Goal: Transaction & Acquisition: Subscribe to service/newsletter

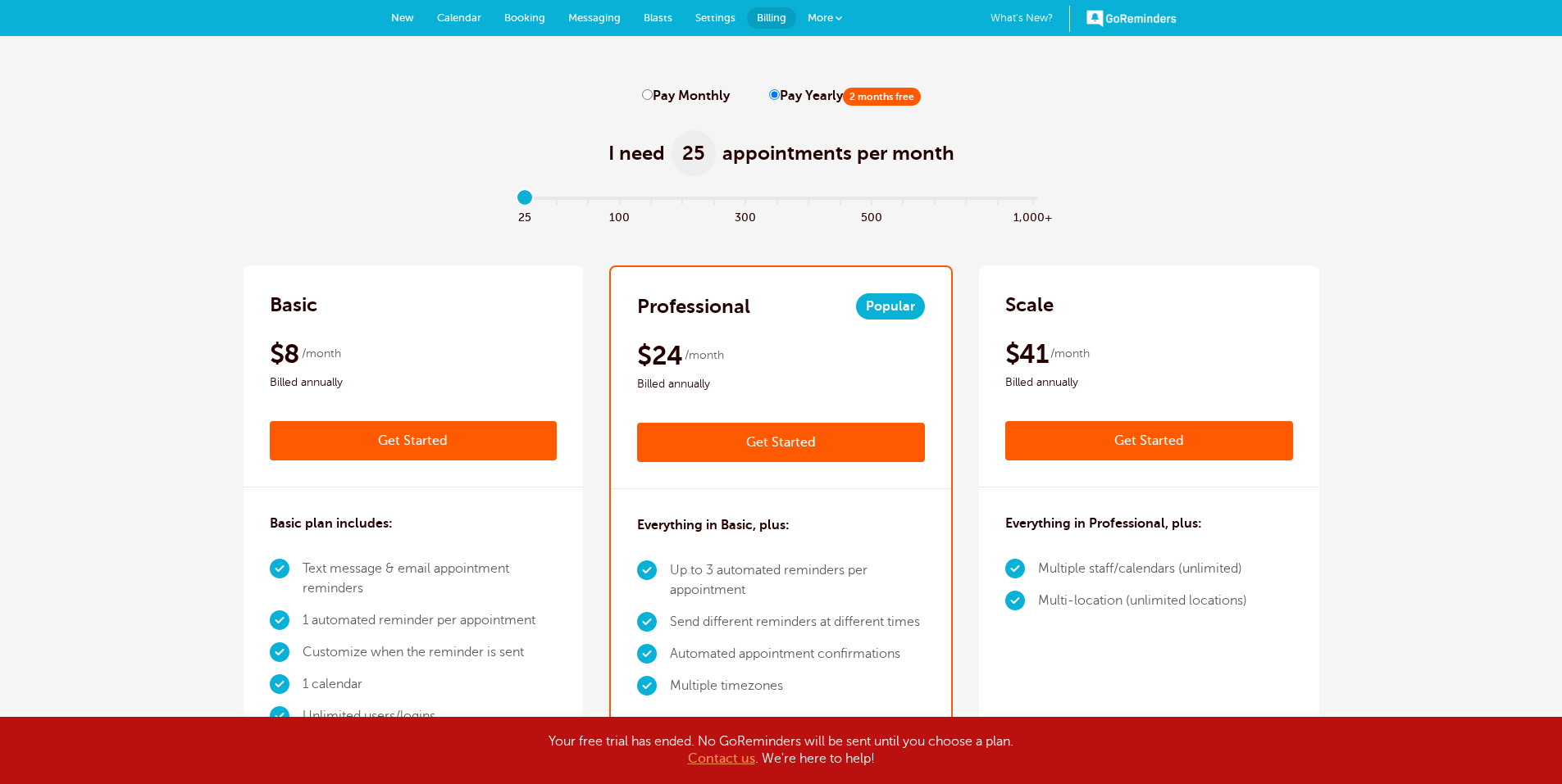
drag, startPoint x: 810, startPoint y: 461, endPoint x: 807, endPoint y: 450, distance: 11.4
click at [810, 461] on link "Get Started" at bounding box center [781, 442] width 288 height 40
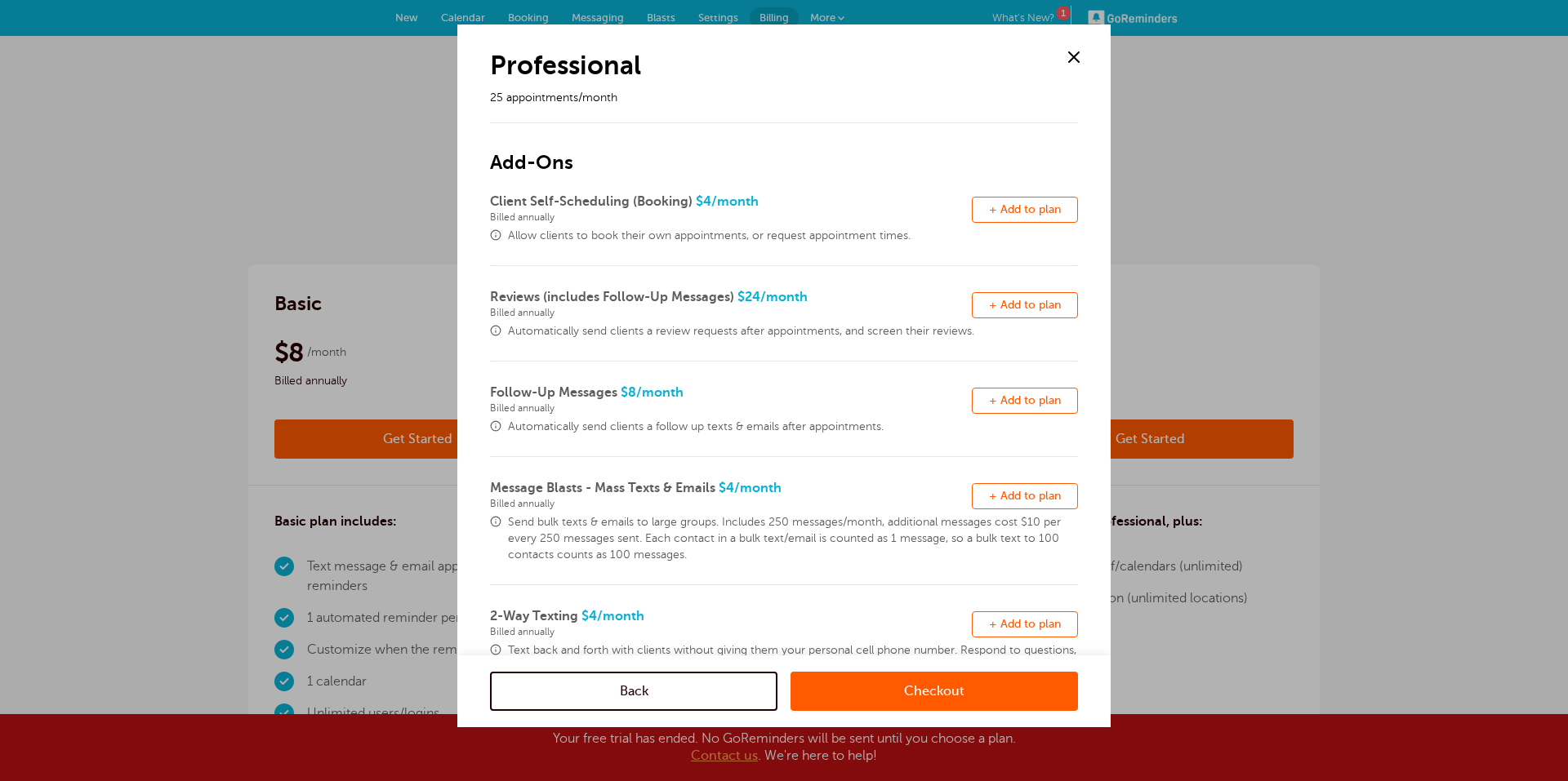
click at [1046, 638] on div "Remove + Add to plan" at bounding box center [1025, 624] width 106 height 36
click at [1042, 618] on span "+ Add to plan" at bounding box center [1025, 624] width 72 height 13
click at [1006, 518] on span "Send bulk texts & emails to large groups. Includes 250 messages/month, addition…" at bounding box center [793, 538] width 570 height 49
click at [1006, 508] on button "Remove + Add to plan" at bounding box center [1025, 496] width 106 height 26
click at [1016, 406] on button "Remove + Add to plan" at bounding box center [1025, 401] width 106 height 26
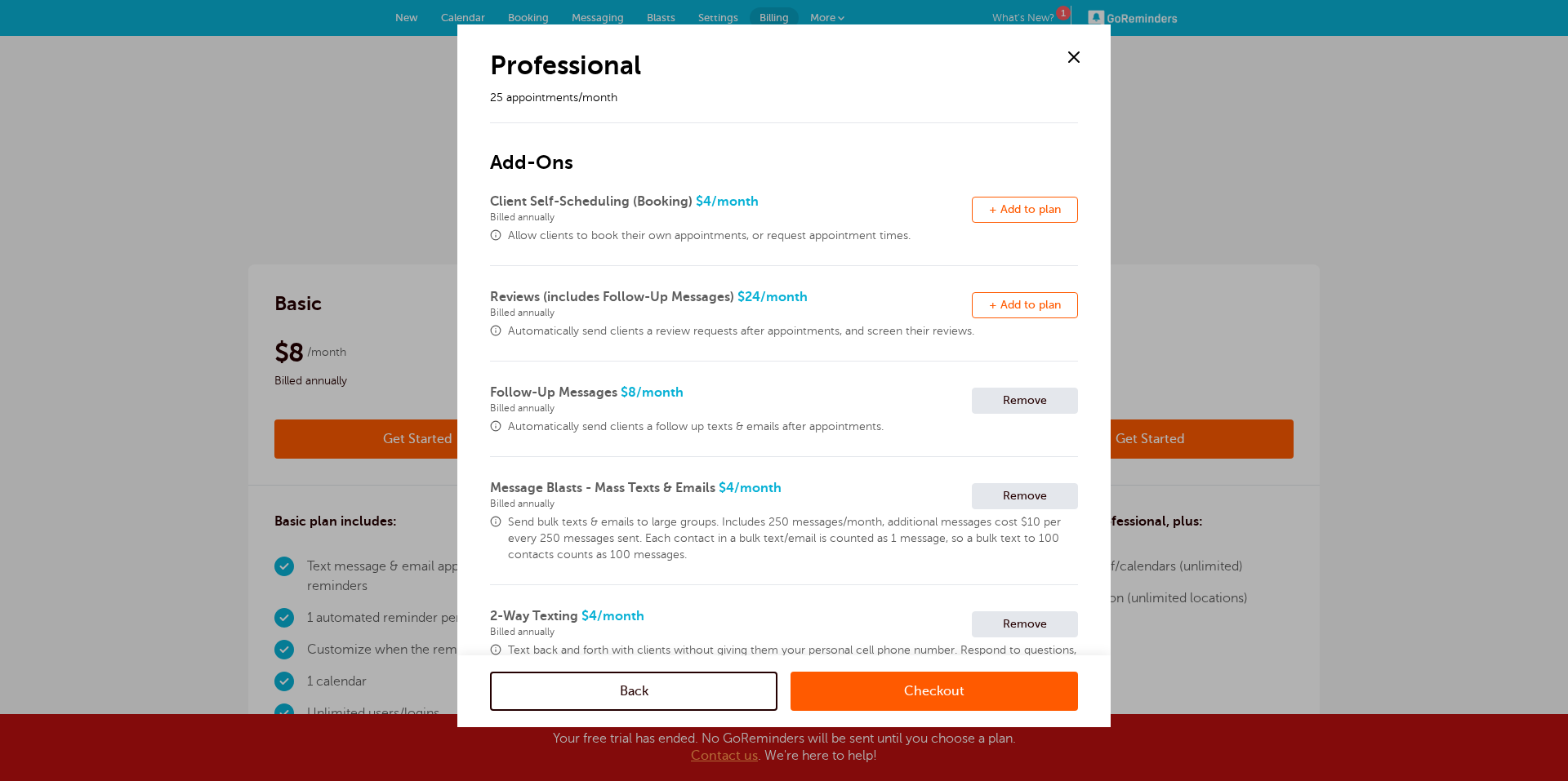
click at [1016, 315] on button "Remove + Add to plan" at bounding box center [1025, 305] width 106 height 26
click at [1016, 208] on span "+ Add to plan" at bounding box center [1025, 209] width 72 height 13
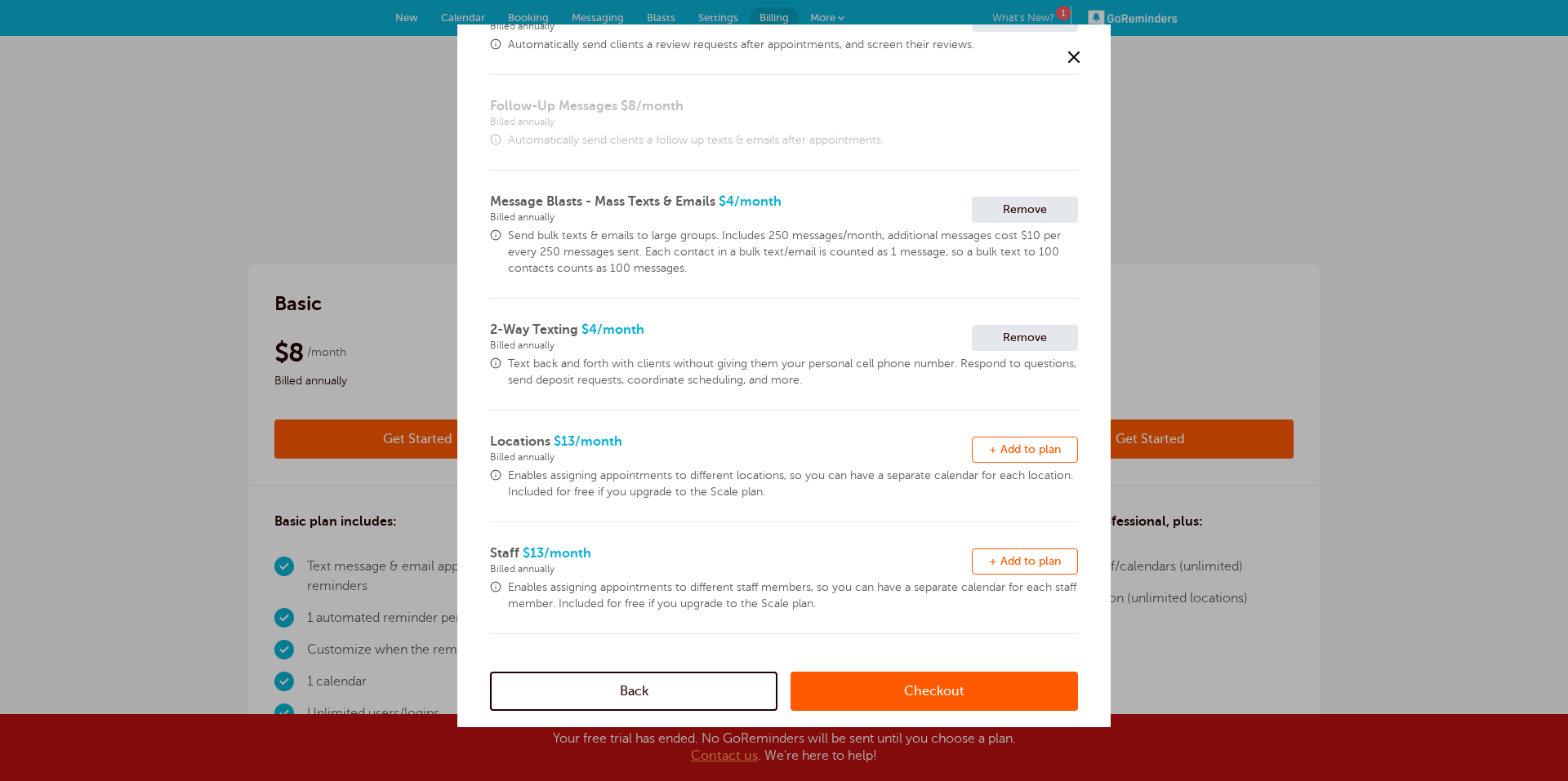
click at [936, 670] on div "Checkout" at bounding box center [934, 691] width 287 height 72
click at [936, 690] on link "Checkout" at bounding box center [934, 691] width 287 height 39
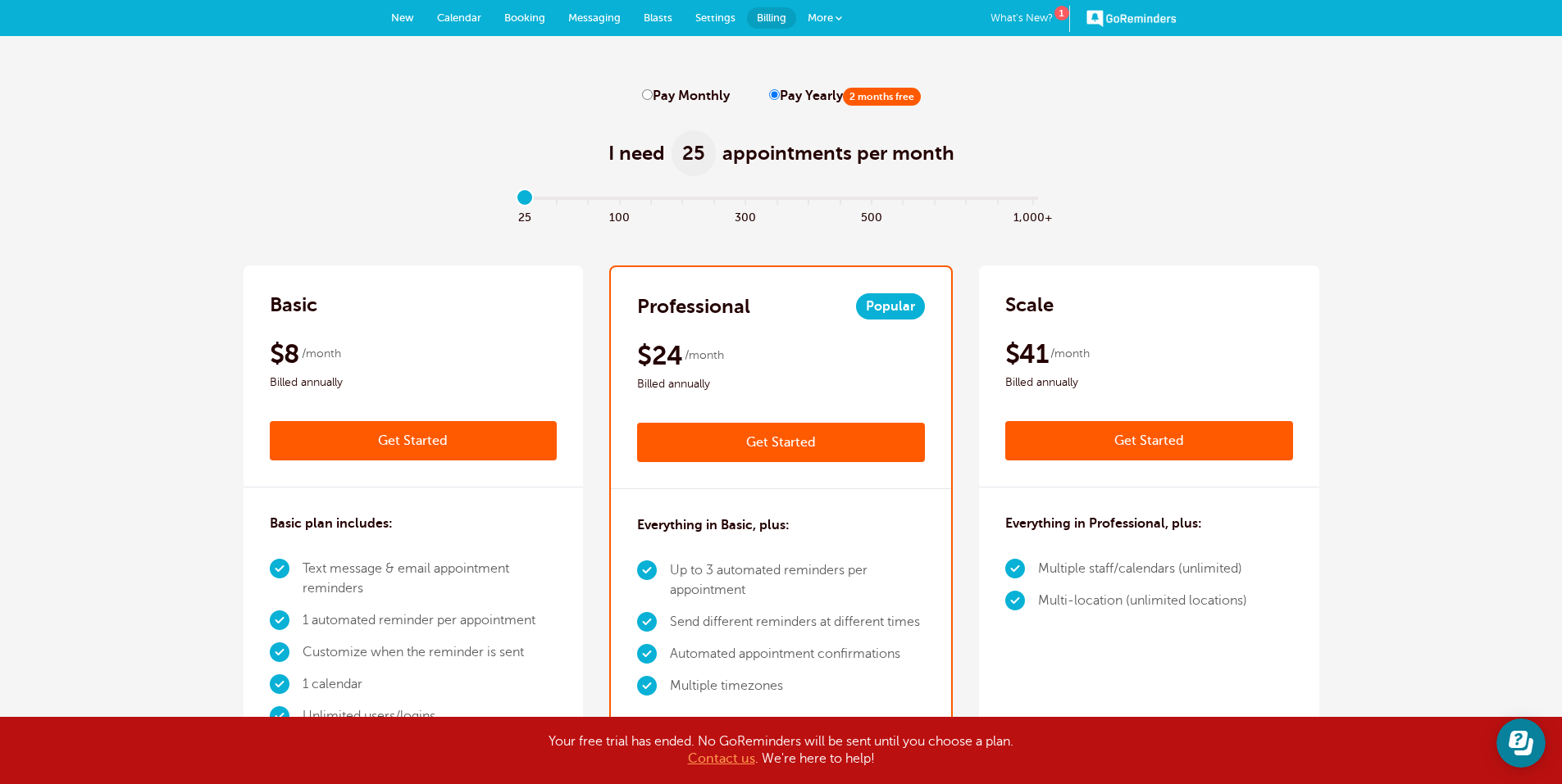
click at [1144, 16] on link "GoReminders" at bounding box center [1131, 17] width 90 height 36
click at [829, 23] on span "More" at bounding box center [820, 17] width 25 height 13
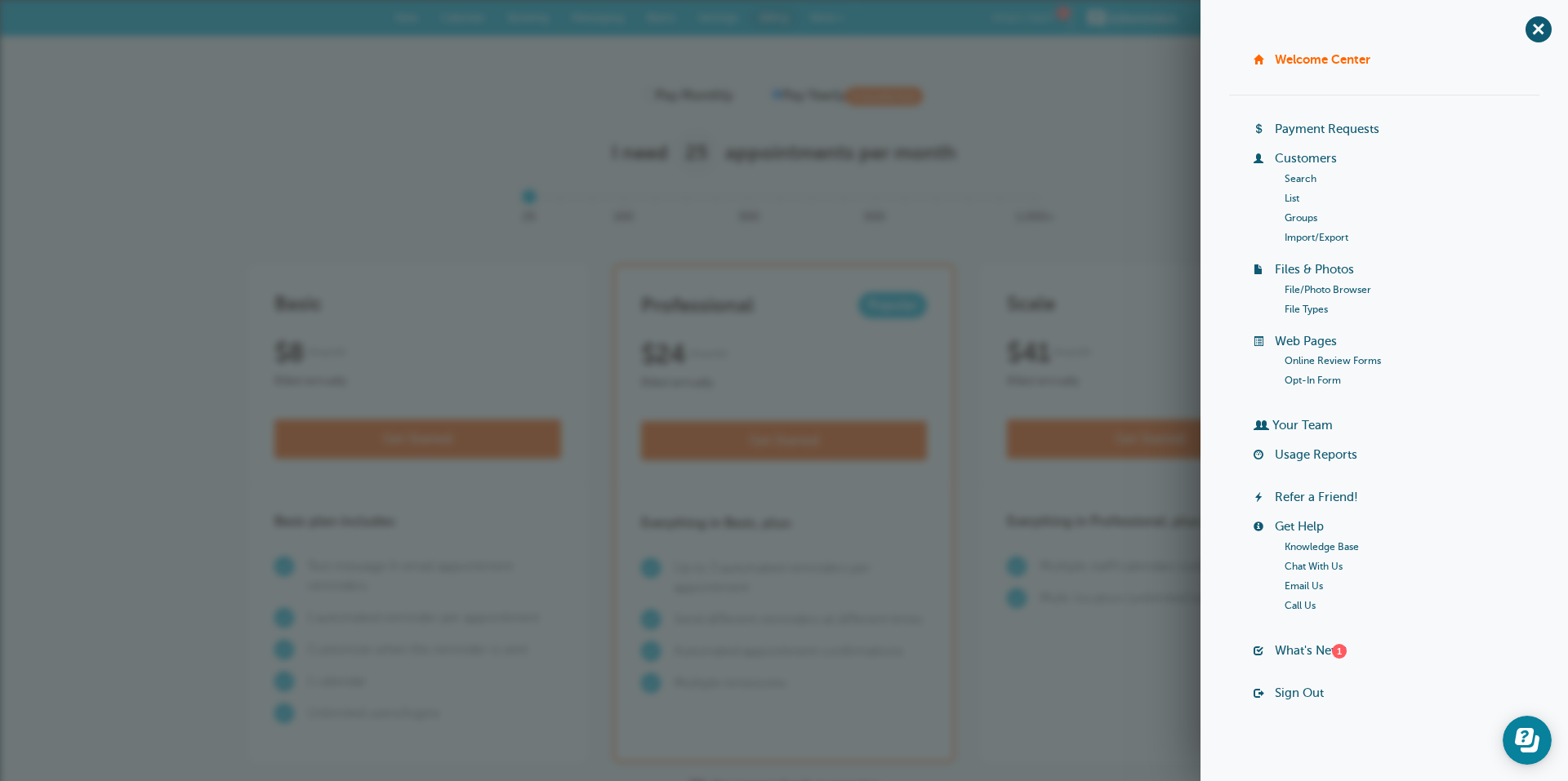
scroll to position [8, 0]
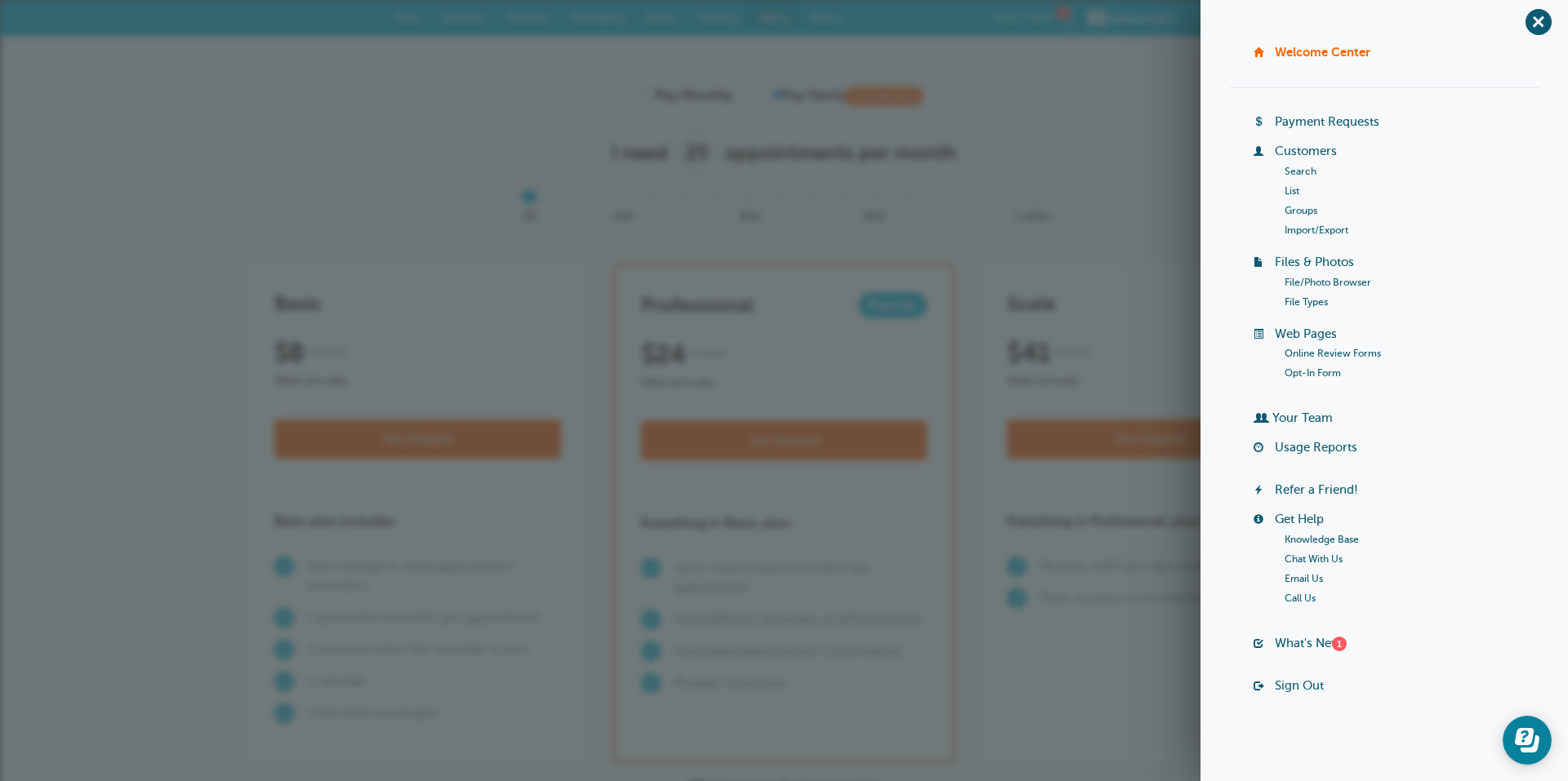
click at [1291, 694] on li "Sign Out" at bounding box center [1396, 693] width 286 height 30
click at [1289, 686] on link "Sign Out" at bounding box center [1298, 686] width 49 height 13
